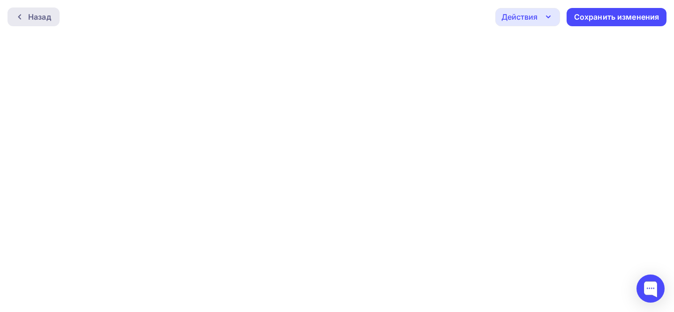
click at [51, 15] on div "Назад" at bounding box center [39, 16] width 23 height 11
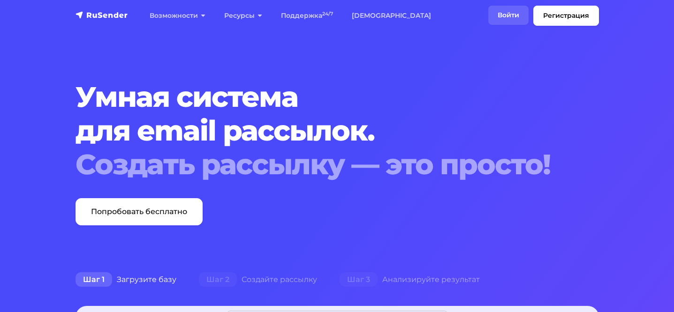
click at [494, 18] on link "Войти" at bounding box center [508, 15] width 40 height 19
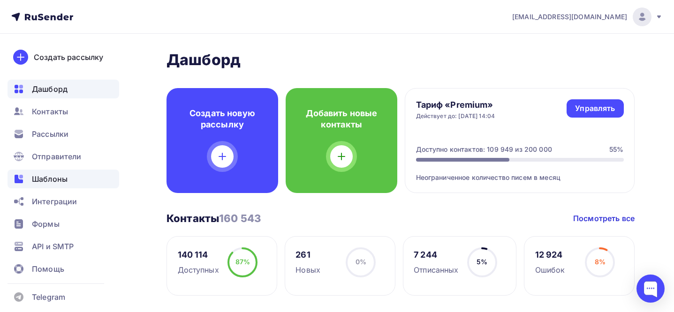
click at [91, 184] on div "Шаблоны" at bounding box center [64, 179] width 112 height 19
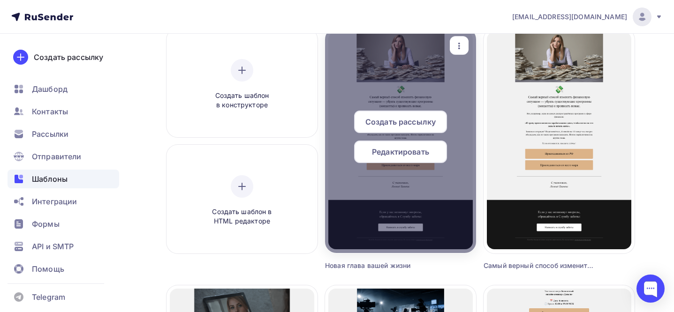
scroll to position [90, 0]
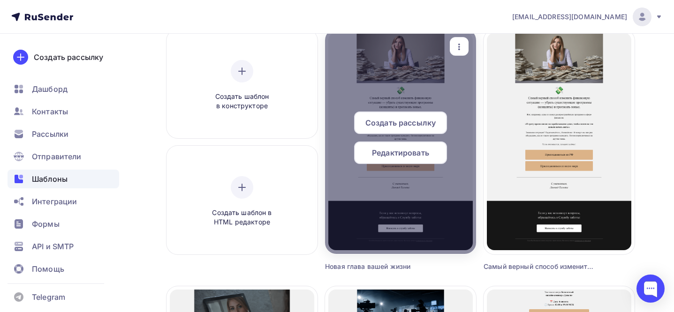
click at [384, 152] on span "Редактировать" at bounding box center [400, 152] width 57 height 11
click at [395, 157] on span "Редактировать" at bounding box center [400, 152] width 57 height 11
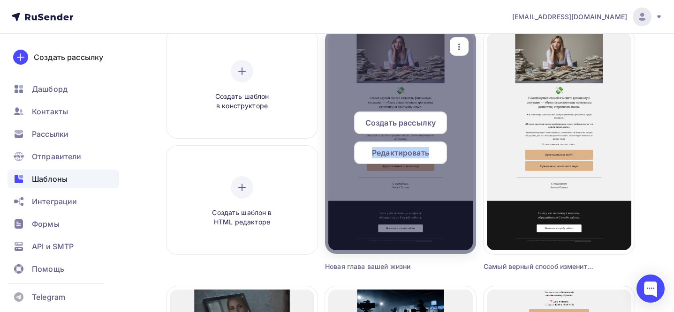
click at [378, 151] on span "Редактировать" at bounding box center [400, 152] width 57 height 11
click at [362, 150] on div "Редактировать" at bounding box center [400, 153] width 93 height 23
click at [363, 150] on div "Редактировать" at bounding box center [400, 153] width 93 height 23
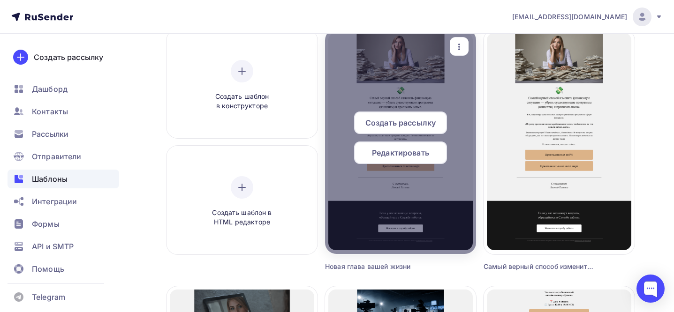
click at [363, 150] on div "Редактировать" at bounding box center [400, 153] width 93 height 23
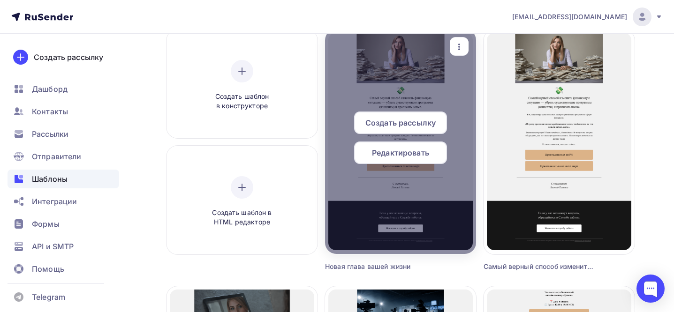
click at [365, 149] on div "Редактировать" at bounding box center [400, 153] width 93 height 23
click at [366, 149] on div "Редактировать" at bounding box center [400, 153] width 93 height 23
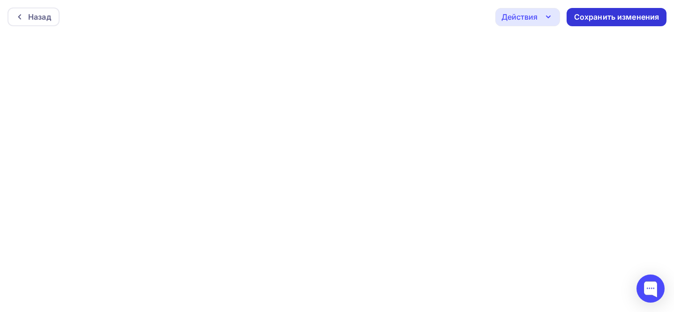
click at [600, 23] on div "Сохранить изменения" at bounding box center [616, 17] width 100 height 18
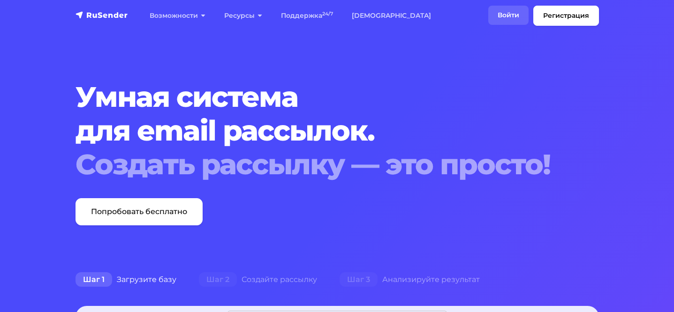
click at [523, 9] on link "Войти" at bounding box center [508, 15] width 40 height 19
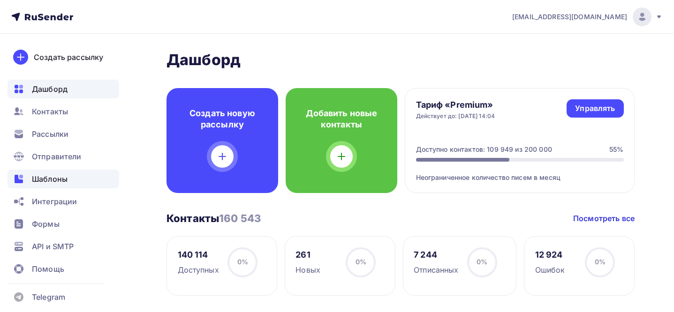
click at [77, 178] on div "Шаблоны" at bounding box center [64, 179] width 112 height 19
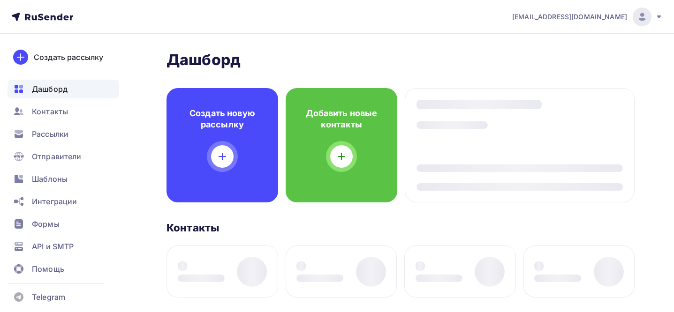
click at [304, 233] on div "Контакты Контакты" at bounding box center [400, 227] width 468 height 13
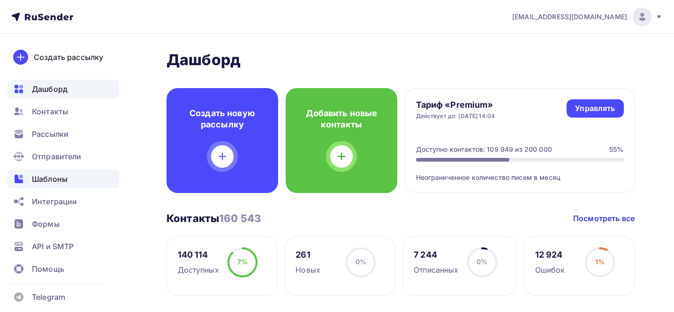
click at [39, 180] on span "Шаблоны" at bounding box center [50, 178] width 36 height 11
click at [65, 184] on span "Шаблоны" at bounding box center [50, 178] width 36 height 11
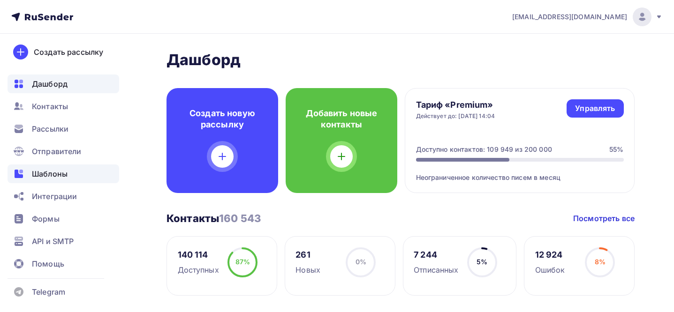
click at [70, 170] on div "Шаблоны" at bounding box center [64, 174] width 112 height 19
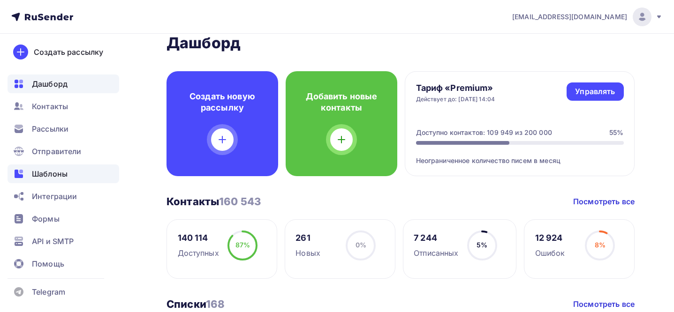
scroll to position [24, 0]
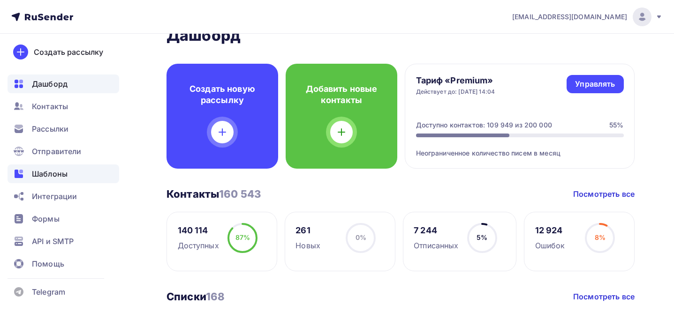
click at [84, 175] on div "Шаблоны" at bounding box center [64, 174] width 112 height 19
click at [41, 174] on span "Шаблоны" at bounding box center [50, 173] width 36 height 11
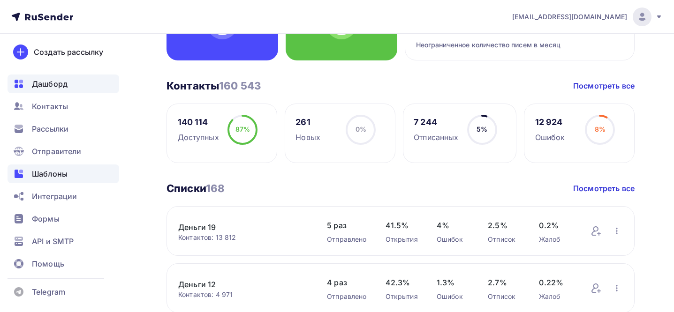
scroll to position [0, 0]
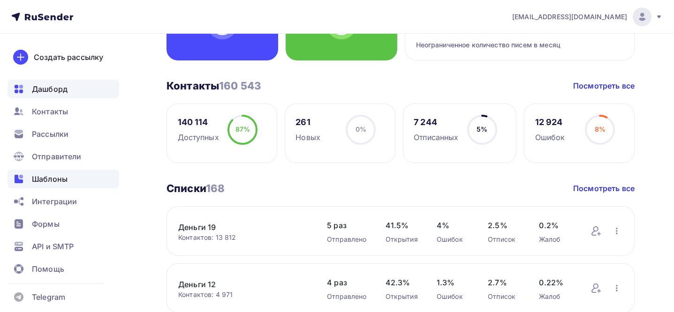
click at [66, 174] on span "Шаблоны" at bounding box center [50, 178] width 36 height 11
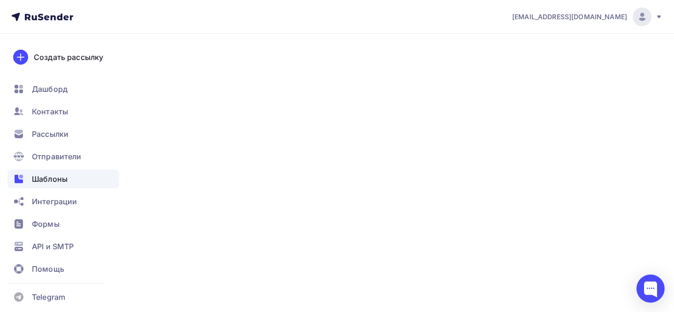
click at [95, 183] on div "Шаблоны" at bounding box center [64, 179] width 112 height 19
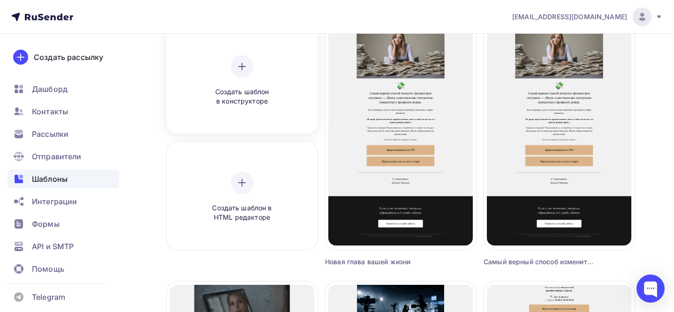
scroll to position [96, 0]
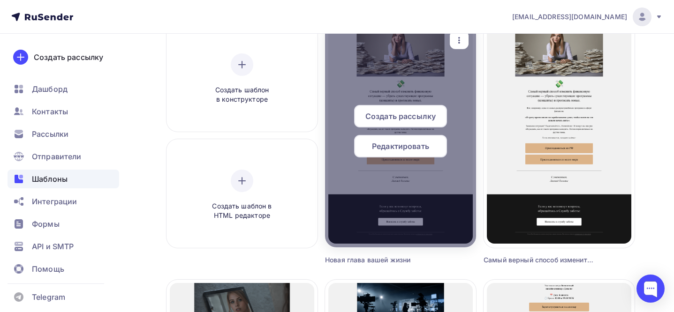
click at [392, 148] on span "Редактировать" at bounding box center [400, 146] width 57 height 11
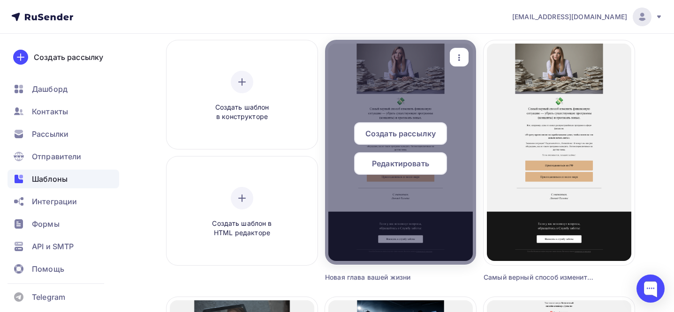
scroll to position [88, 0]
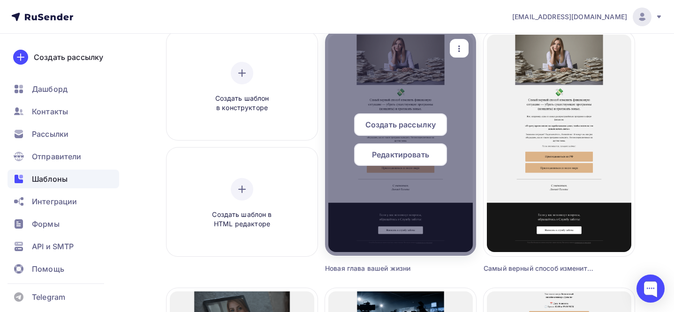
click at [411, 157] on span "Редактировать" at bounding box center [400, 154] width 57 height 11
click at [429, 157] on span "Редактировать" at bounding box center [400, 154] width 57 height 11
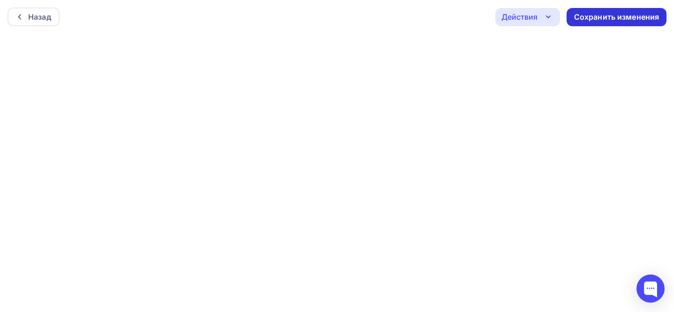
click at [609, 15] on div "Сохранить изменения" at bounding box center [616, 17] width 85 height 11
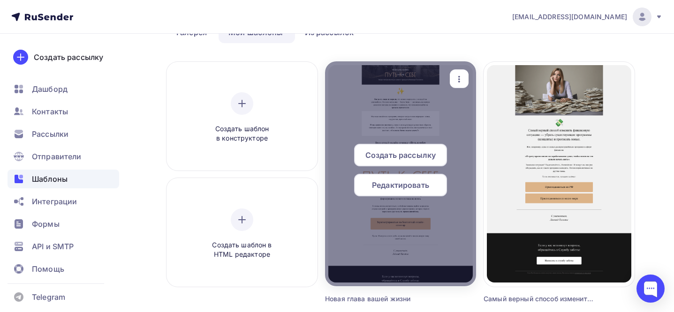
scroll to position [58, 0]
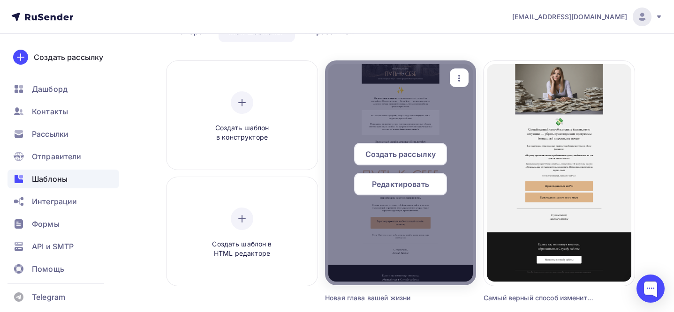
click at [422, 179] on span "Редактировать" at bounding box center [400, 184] width 57 height 11
click at [415, 186] on span "Редактировать" at bounding box center [400, 184] width 57 height 11
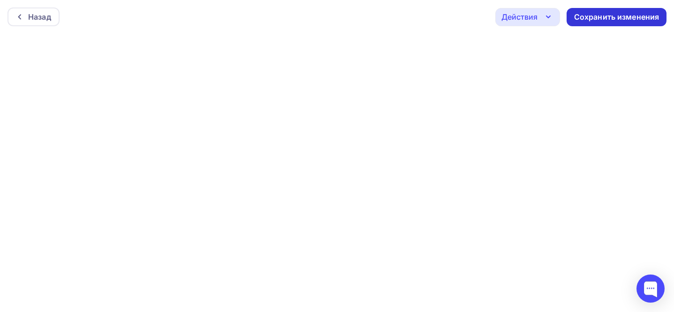
click at [595, 18] on div "Сохранить изменения" at bounding box center [616, 17] width 85 height 11
